Goal: Task Accomplishment & Management: Use online tool/utility

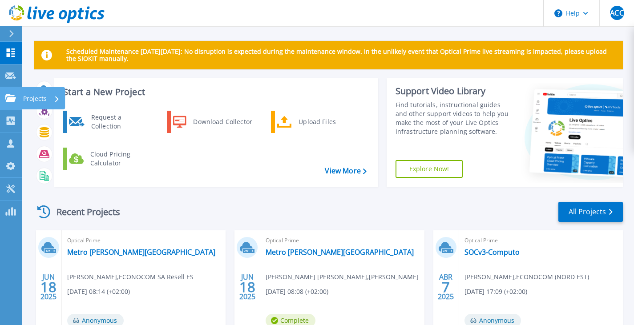
click at [11, 99] on icon at bounding box center [10, 98] width 11 height 8
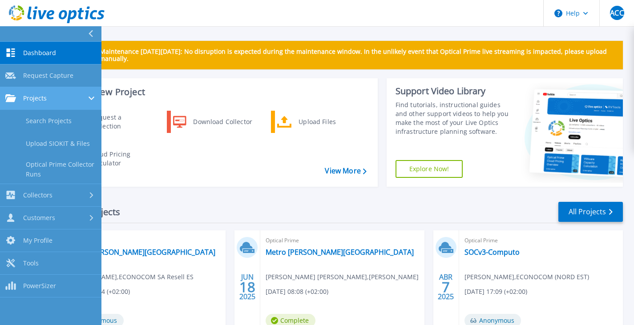
click at [48, 96] on div "Projects" at bounding box center [50, 98] width 91 height 8
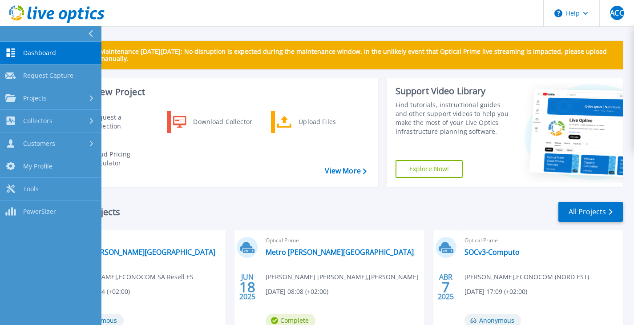
click at [51, 51] on span "Dashboard" at bounding box center [39, 53] width 33 height 8
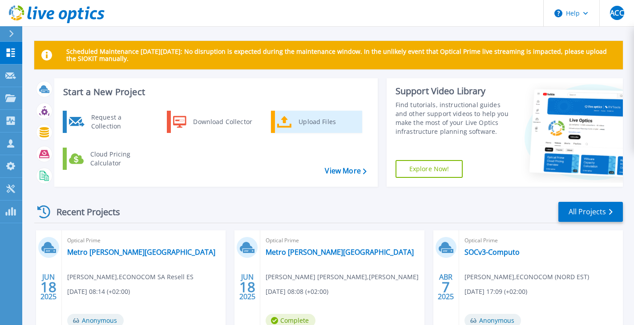
click at [306, 119] on div "Upload Files" at bounding box center [327, 122] width 66 height 18
